Goal: Information Seeking & Learning: Find specific fact

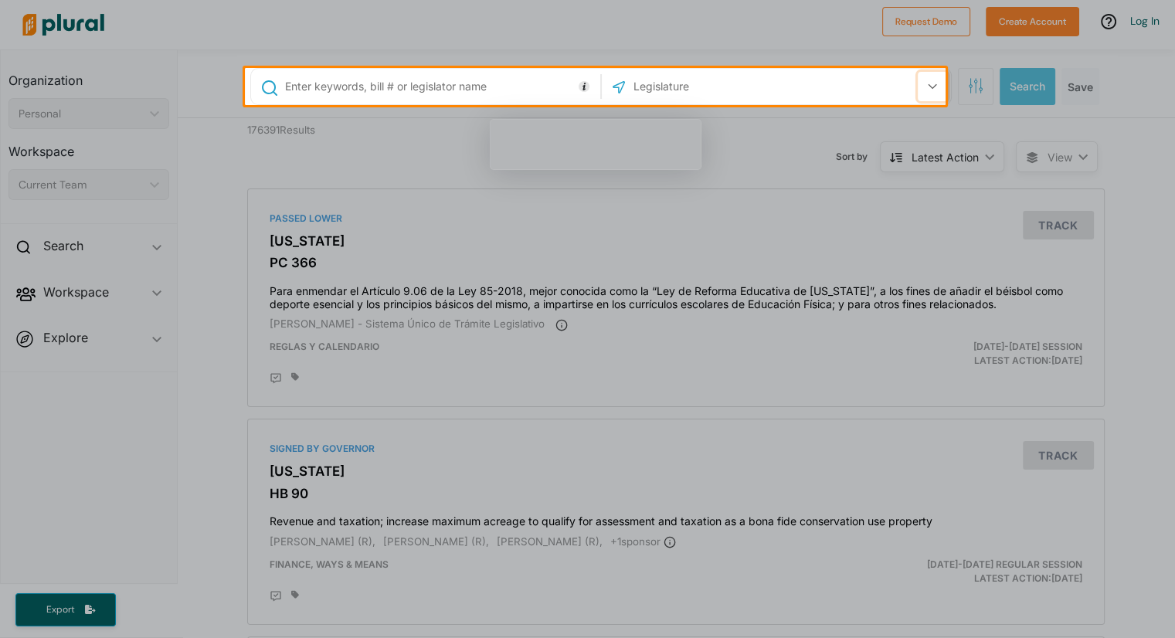
click at [928, 89] on icon "button" at bounding box center [932, 86] width 9 height 6
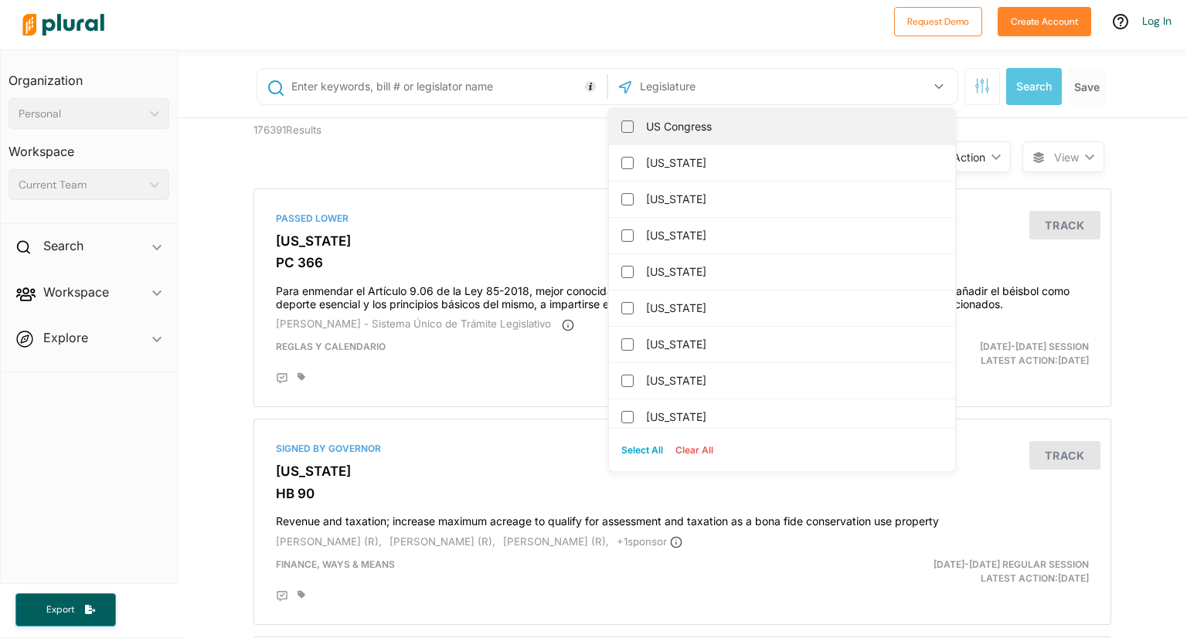
click at [752, 125] on label "US Congress" at bounding box center [793, 126] width 294 height 23
click at [633, 125] on input "US Congress" at bounding box center [627, 127] width 12 height 12
checkbox input "true"
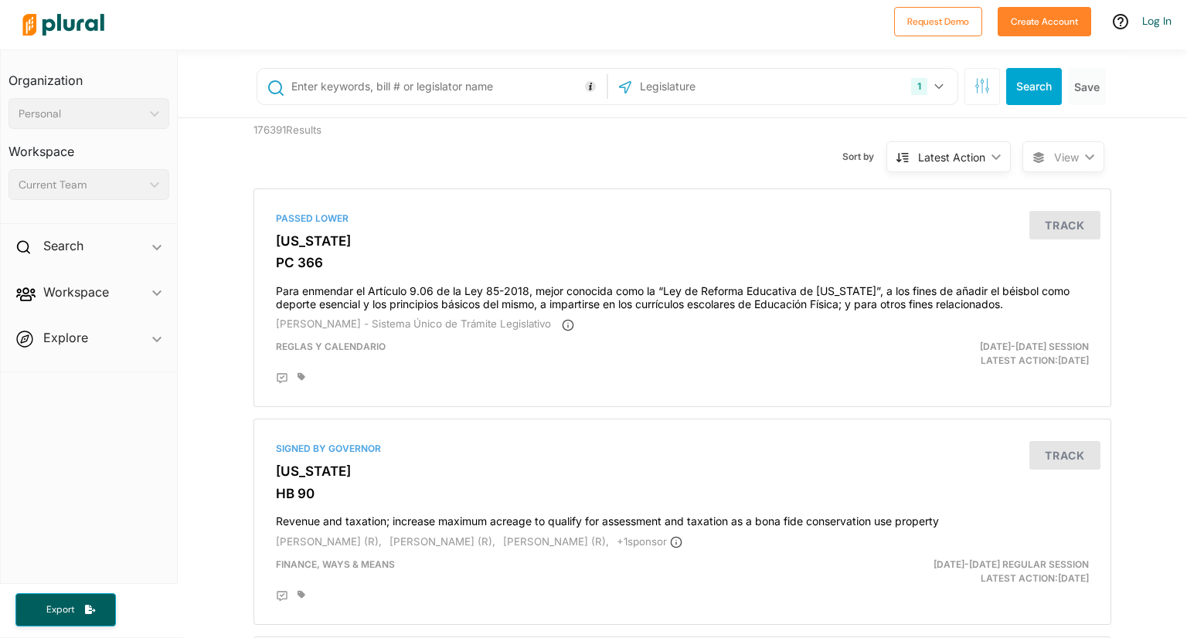
click at [322, 97] on input "text" at bounding box center [446, 86] width 313 height 29
type input "u"
type input "US represenative"
click at [1041, 86] on button "Search" at bounding box center [1034, 86] width 56 height 37
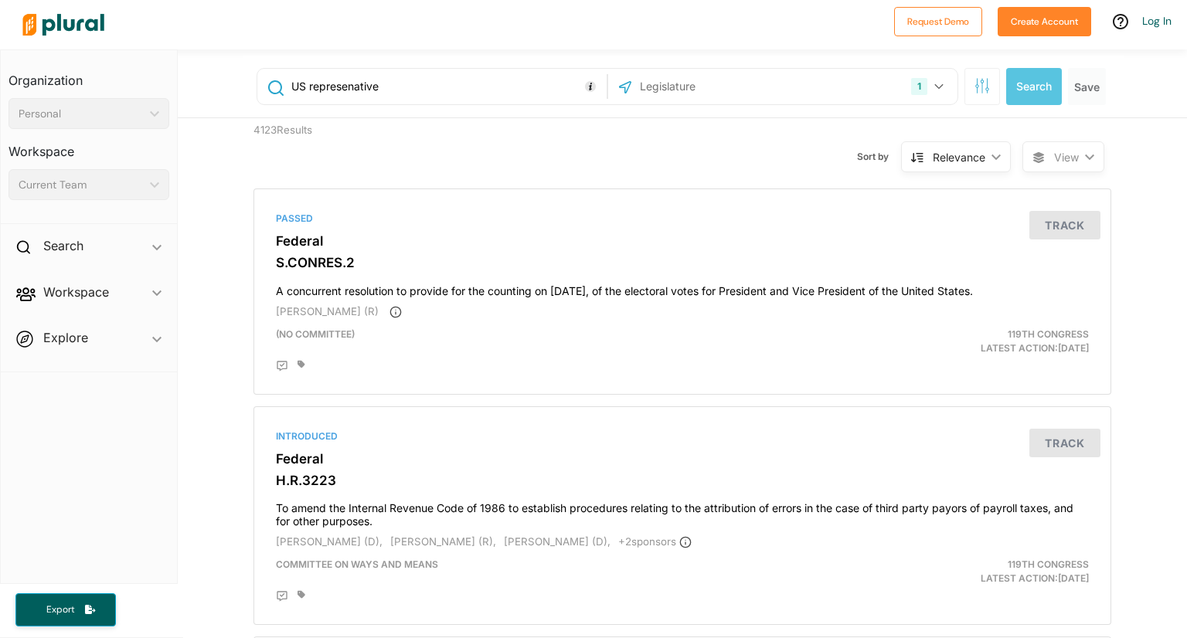
click at [147, 109] on div "Personal ic_keyboard_arrow_down" at bounding box center [88, 113] width 161 height 31
